Goal: Information Seeking & Learning: Understand process/instructions

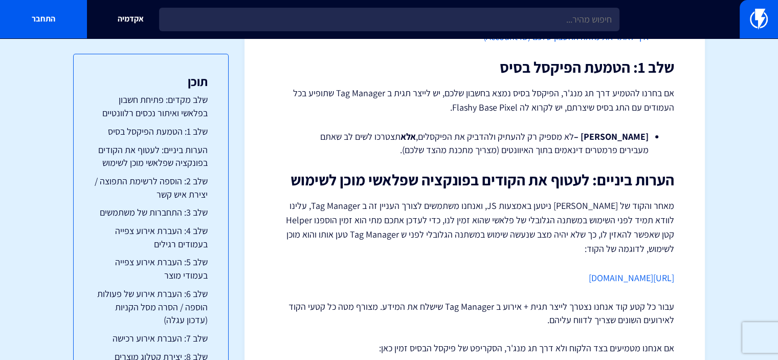
scroll to position [563, 0]
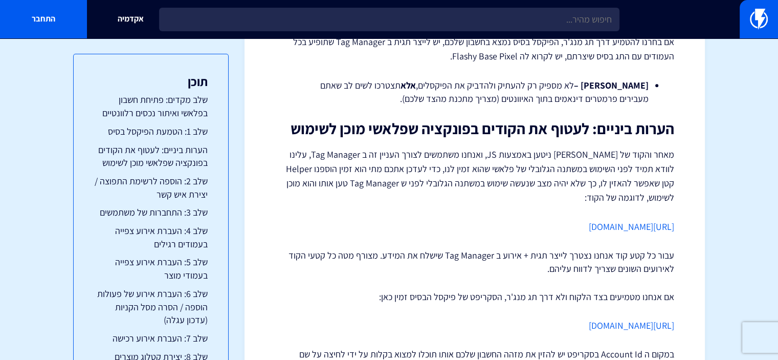
click at [589, 225] on link "[URL][DOMAIN_NAME]" at bounding box center [631, 226] width 85 height 12
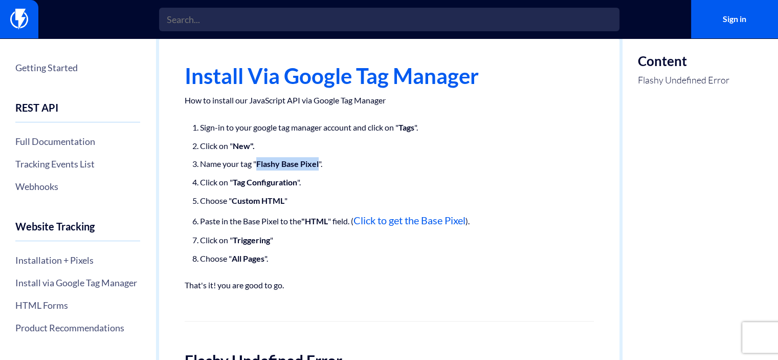
drag, startPoint x: 255, startPoint y: 163, endPoint x: 319, endPoint y: 168, distance: 64.7
click at [319, 168] on li "Name your tag " Flashy Base Pixel "." at bounding box center [389, 163] width 378 height 13
copy strong "Flashy Base Pixel"
click at [428, 217] on link "Click to get the Base Pixel" at bounding box center [409, 220] width 112 height 12
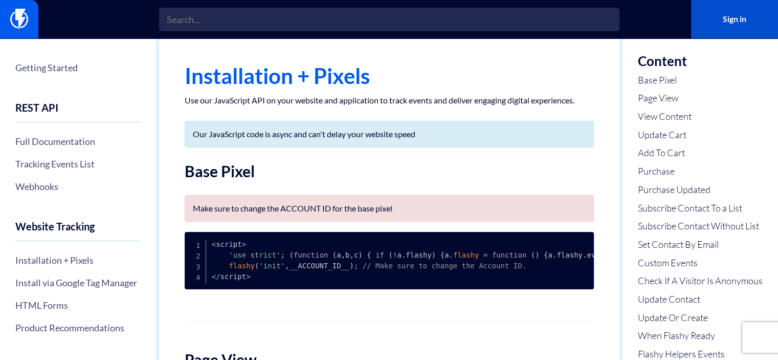
click at [742, 22] on link "Sign in" at bounding box center [734, 19] width 87 height 38
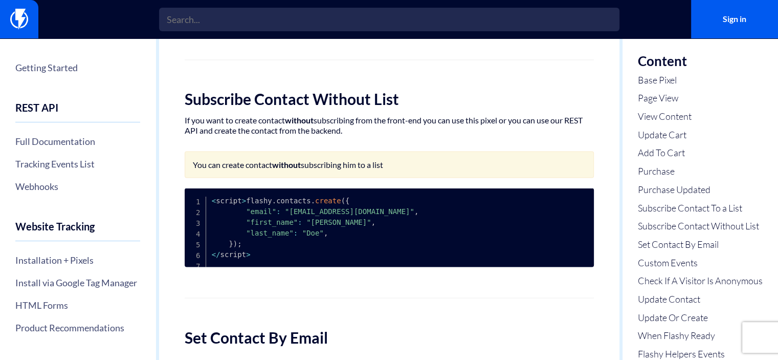
scroll to position [2097, 0]
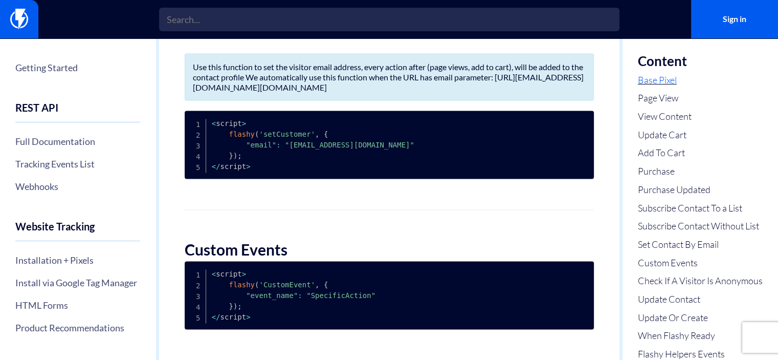
click at [662, 83] on link "Base Pixel" at bounding box center [700, 80] width 125 height 13
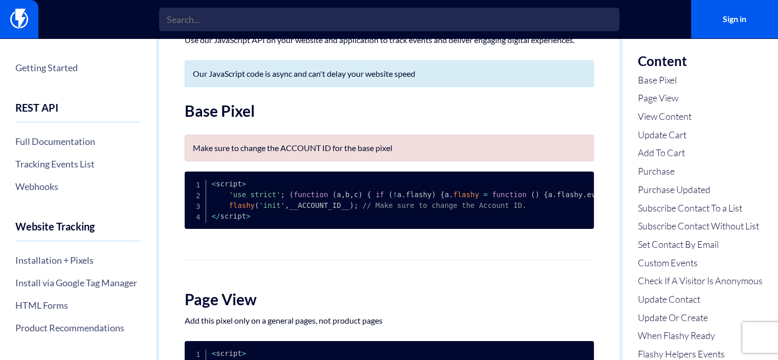
scroll to position [9, 0]
